Goal: Navigation & Orientation: Find specific page/section

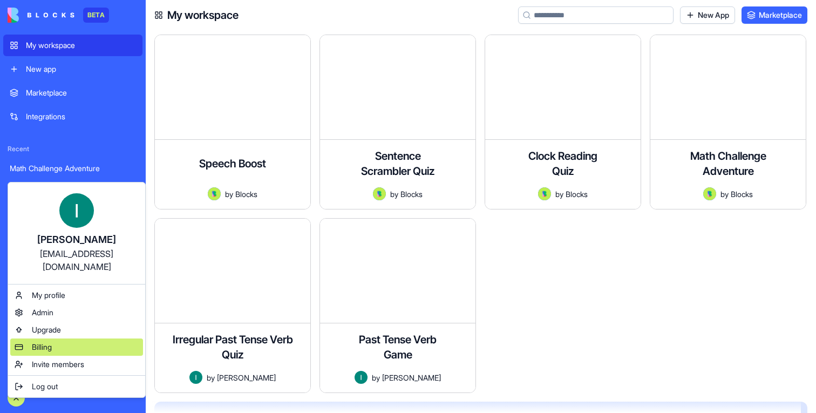
click at [60, 338] on div "Billing" at bounding box center [76, 346] width 133 height 17
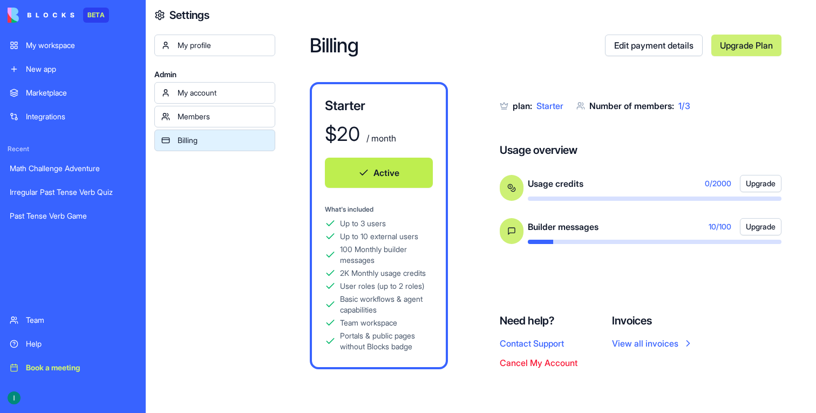
click at [52, 40] on div "My workspace" at bounding box center [81, 45] width 110 height 11
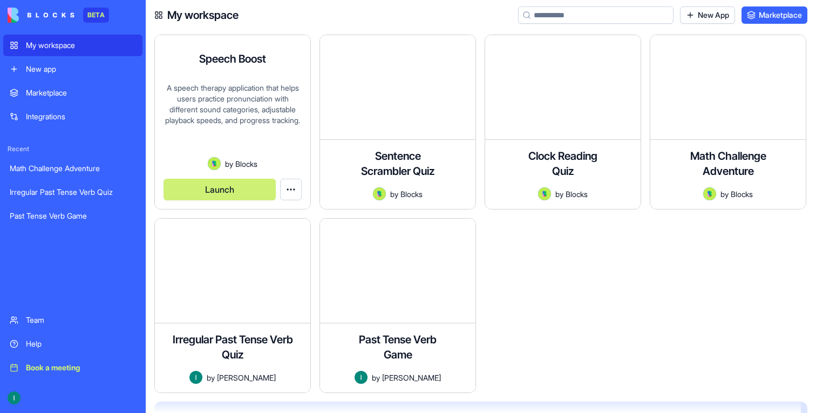
click at [260, 135] on div "A speech therapy application that helps users practice pronunciation with diffe…" at bounding box center [233, 120] width 138 height 74
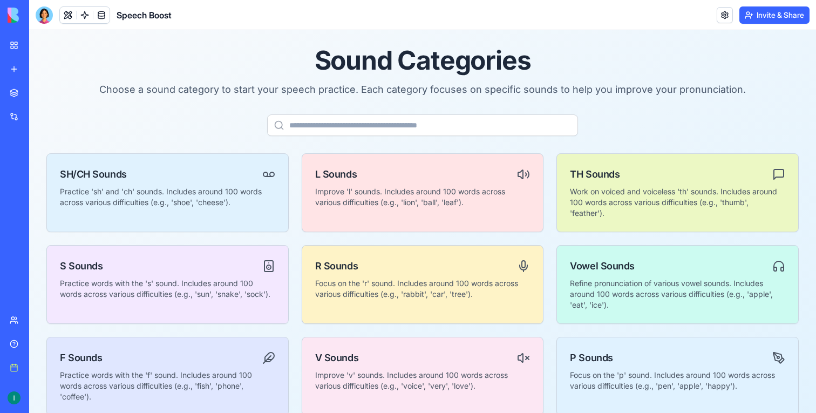
click at [10, 45] on link "My workspace" at bounding box center [24, 46] width 43 height 22
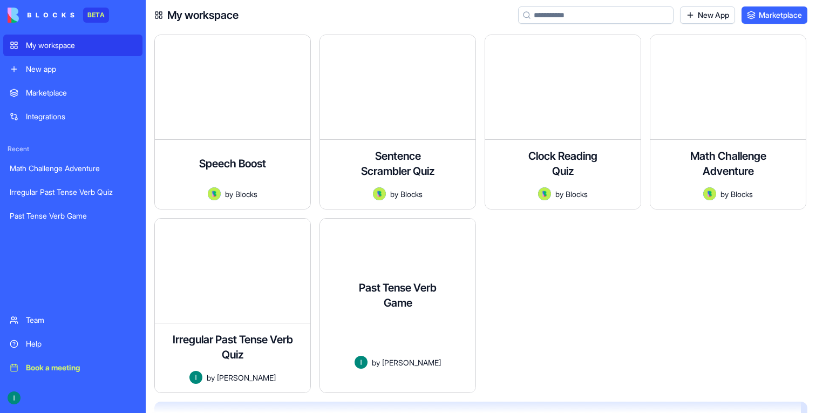
click at [371, 319] on div "A fun educational game to practice regular verb past tense endings by dragging …" at bounding box center [398, 337] width 138 height 37
